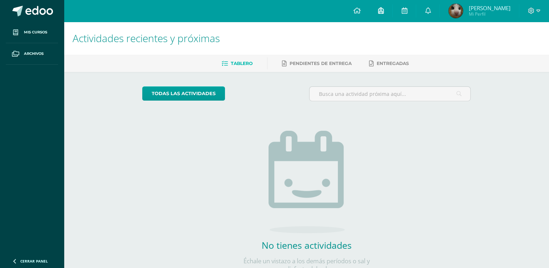
click at [384, 10] on icon at bounding box center [381, 10] width 6 height 7
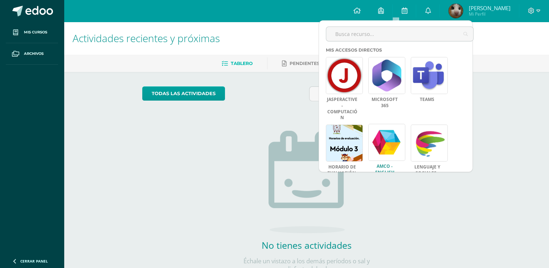
scroll to position [130, 0]
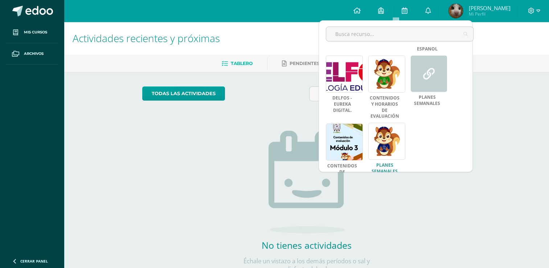
click at [395, 129] on link at bounding box center [387, 141] width 37 height 37
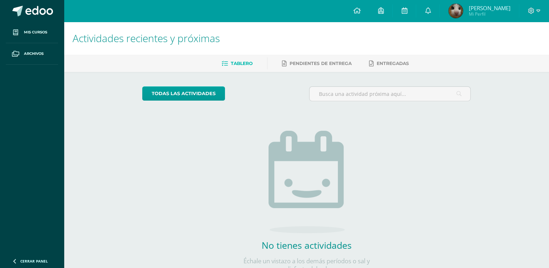
click at [135, 126] on div "todas las Actividades No tienes actividades Échale un vistazo a los demás perío…" at bounding box center [307, 184] width 358 height 224
click at [437, 191] on div "todas las Actividades No tienes actividades Échale un vistazo a los demás perío…" at bounding box center [307, 184] width 358 height 224
click at [288, 63] on link "Pendientes de entrega" at bounding box center [317, 64] width 70 height 12
click at [478, 15] on span "Luisa Sofia Mi Perfil" at bounding box center [479, 11] width 65 height 15
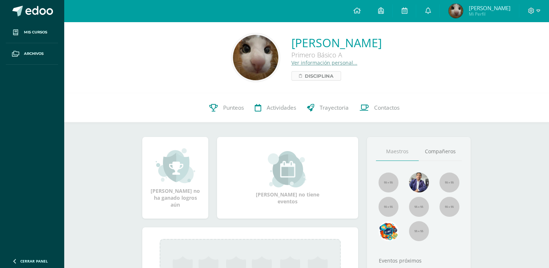
click at [305, 77] on span "Disciplina" at bounding box center [319, 76] width 29 height 9
